Goal: Use online tool/utility: Utilize a website feature to perform a specific function

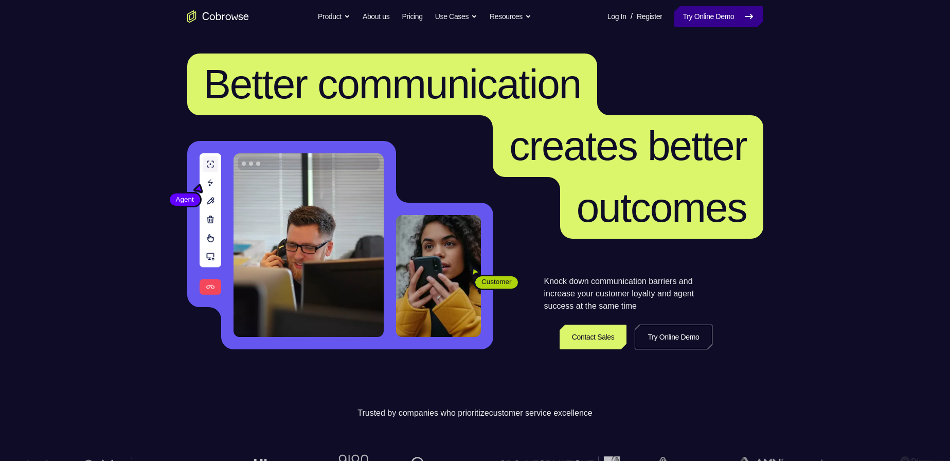
drag, startPoint x: 0, startPoint y: 0, endPoint x: 708, endPoint y: 13, distance: 708.2
click at [708, 13] on link "Try Online Demo" at bounding box center [719, 16] width 89 height 21
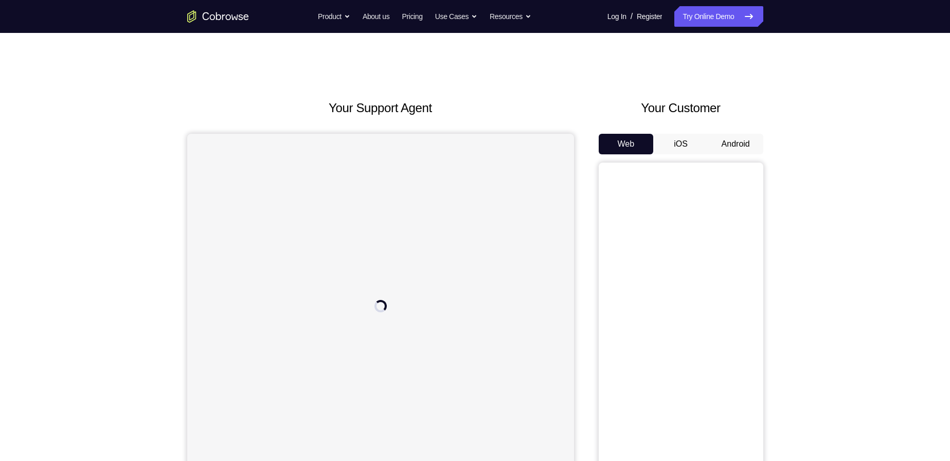
click at [736, 143] on button "Android" at bounding box center [736, 144] width 55 height 21
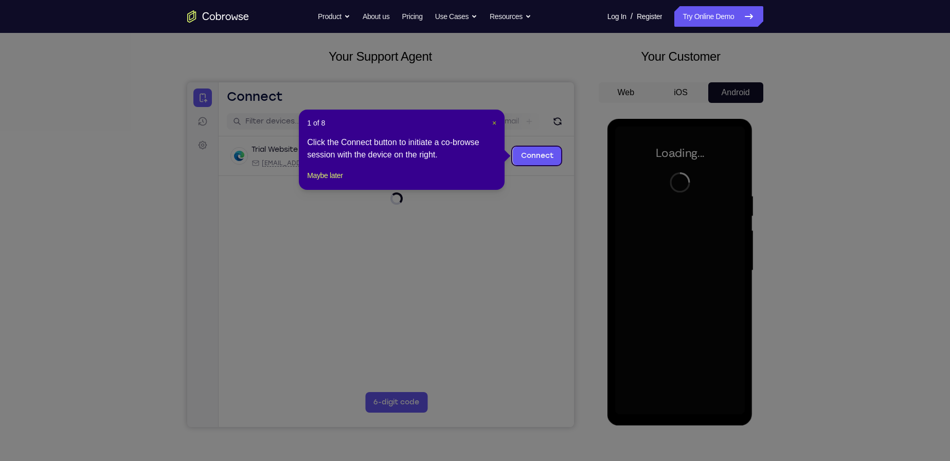
click at [493, 125] on span "×" at bounding box center [494, 123] width 4 height 8
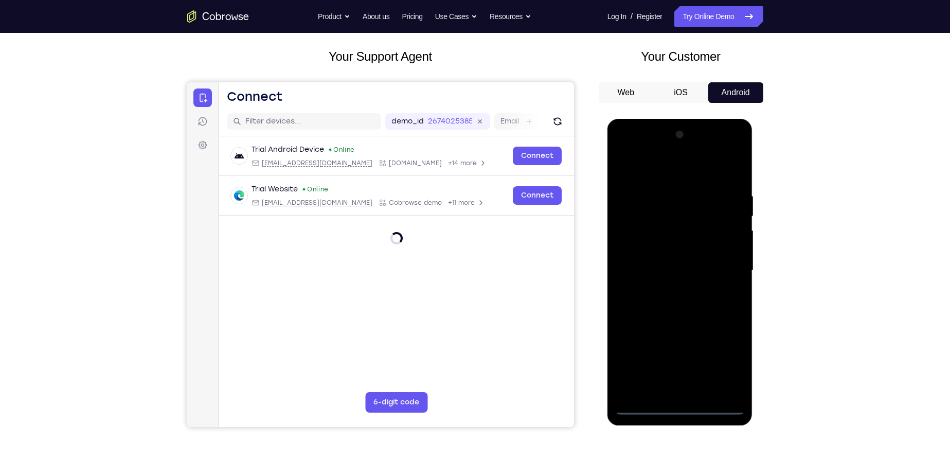
click at [679, 404] on div at bounding box center [680, 271] width 130 height 288
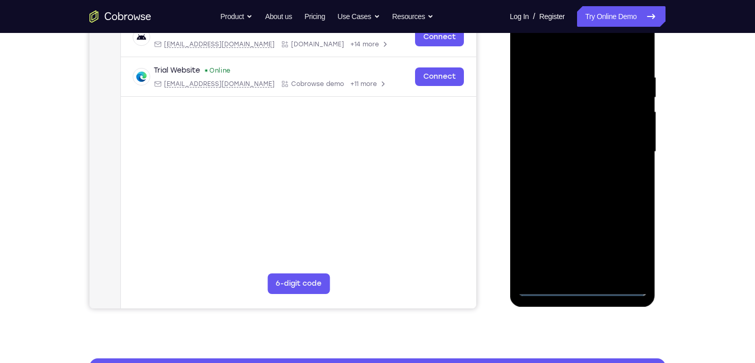
scroll to position [169, 0]
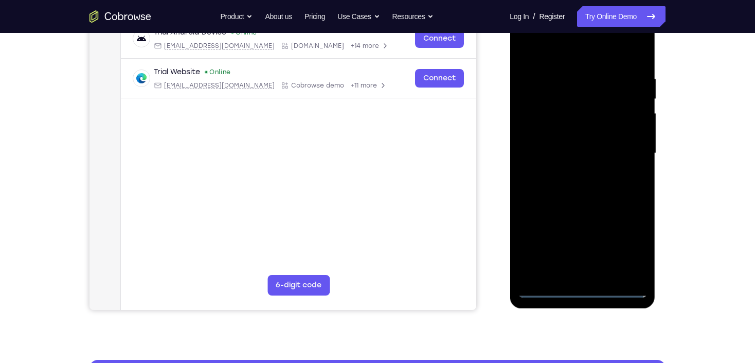
click at [631, 241] on div at bounding box center [583, 153] width 130 height 288
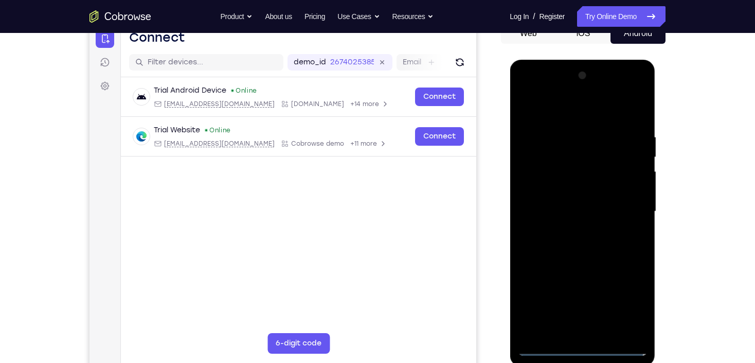
scroll to position [128, 0]
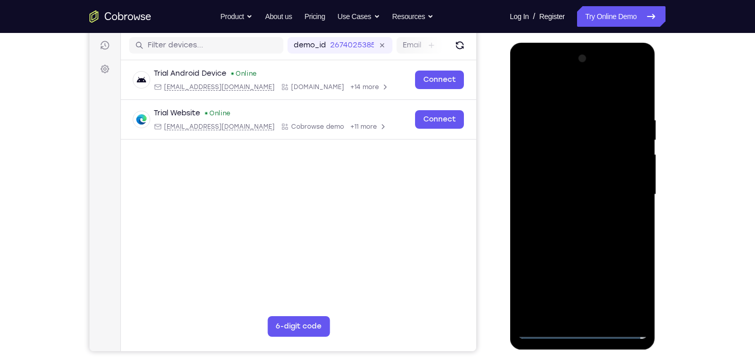
click at [531, 72] on div at bounding box center [583, 194] width 130 height 288
click at [627, 189] on div at bounding box center [583, 194] width 130 height 288
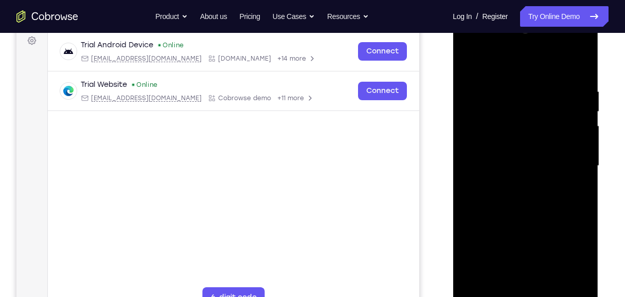
scroll to position [162, 0]
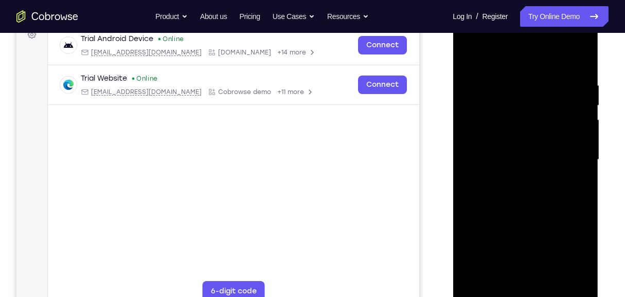
click at [514, 179] on div at bounding box center [526, 160] width 130 height 288
click at [522, 154] on div at bounding box center [526, 160] width 130 height 288
click at [512, 141] on div at bounding box center [526, 160] width 130 height 288
click at [519, 160] on div at bounding box center [526, 160] width 130 height 288
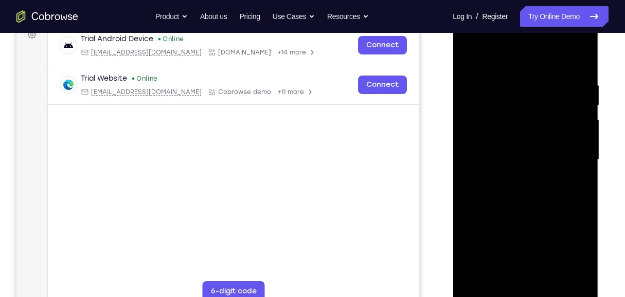
click at [513, 191] on div at bounding box center [526, 160] width 130 height 288
click at [530, 188] on div at bounding box center [526, 160] width 130 height 288
click at [532, 206] on div at bounding box center [526, 160] width 130 height 288
click at [525, 210] on div at bounding box center [526, 160] width 130 height 288
drag, startPoint x: 554, startPoint y: 201, endPoint x: 557, endPoint y: 180, distance: 21.3
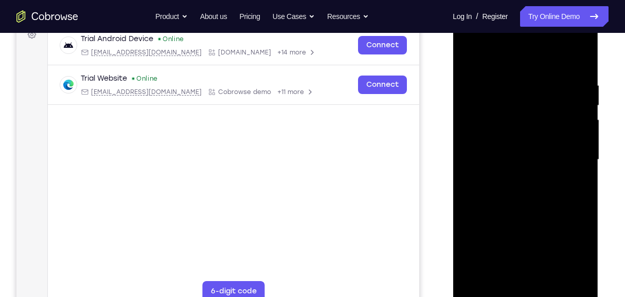
click at [557, 180] on div at bounding box center [526, 160] width 130 height 288
click at [471, 243] on div at bounding box center [526, 160] width 130 height 288
click at [553, 280] on div at bounding box center [526, 160] width 130 height 288
click at [530, 212] on div at bounding box center [526, 160] width 130 height 288
click at [529, 165] on div at bounding box center [526, 160] width 130 height 288
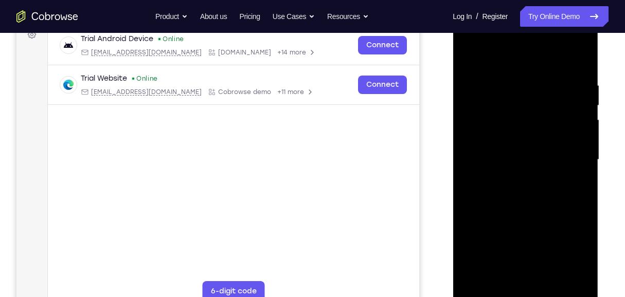
click at [470, 58] on div at bounding box center [526, 160] width 130 height 288
click at [469, 56] on div at bounding box center [526, 160] width 130 height 288
click at [470, 53] on div at bounding box center [526, 160] width 130 height 288
click at [584, 54] on div at bounding box center [526, 160] width 130 height 288
drag, startPoint x: 525, startPoint y: 99, endPoint x: 526, endPoint y: 139, distance: 40.1
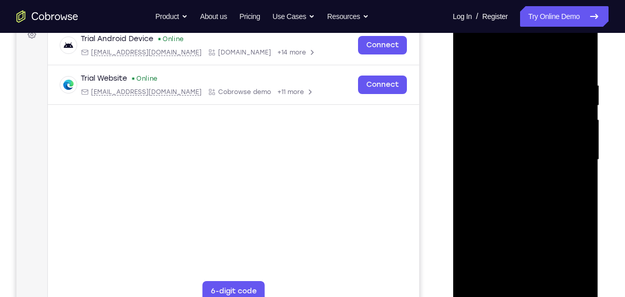
click at [526, 139] on div at bounding box center [526, 160] width 130 height 288
drag, startPoint x: 527, startPoint y: 89, endPoint x: 522, endPoint y: 147, distance: 57.9
click at [524, 151] on div at bounding box center [526, 160] width 130 height 288
click at [475, 280] on div at bounding box center [526, 160] width 130 height 288
drag, startPoint x: 554, startPoint y: 192, endPoint x: 553, endPoint y: 171, distance: 21.1
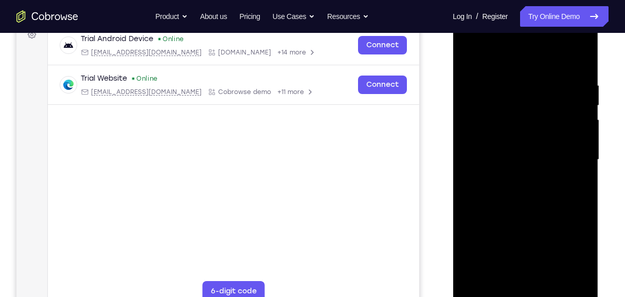
click at [553, 171] on div at bounding box center [526, 160] width 130 height 288
drag, startPoint x: 552, startPoint y: 176, endPoint x: 550, endPoint y: 151, distance: 24.8
click at [549, 151] on div at bounding box center [526, 160] width 130 height 288
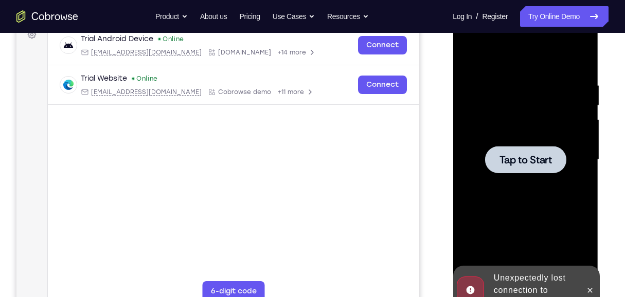
click at [550, 145] on div "Tap to Start" at bounding box center [526, 160] width 130 height 288
